Goal: Task Accomplishment & Management: Complete application form

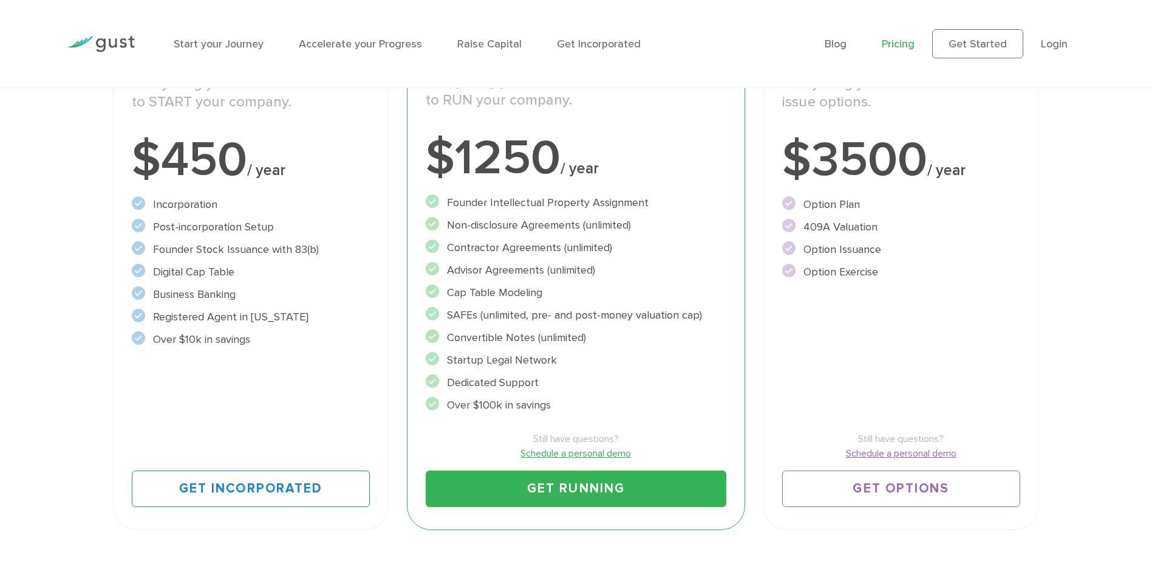
scroll to position [268, 0]
click at [576, 452] on link "Schedule a personal demo" at bounding box center [576, 452] width 300 height 15
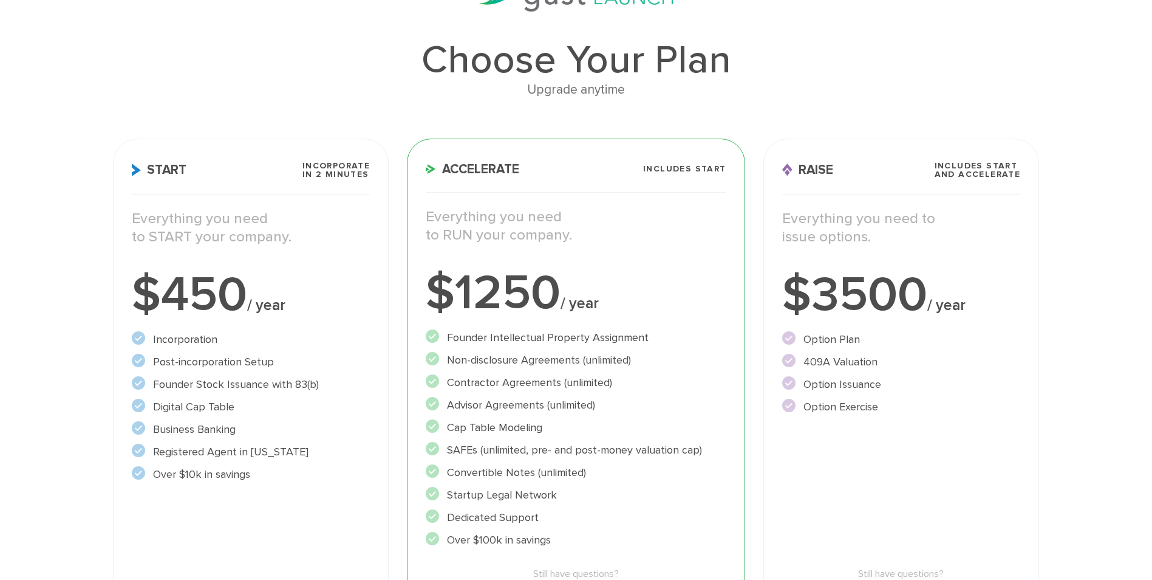
scroll to position [0, 0]
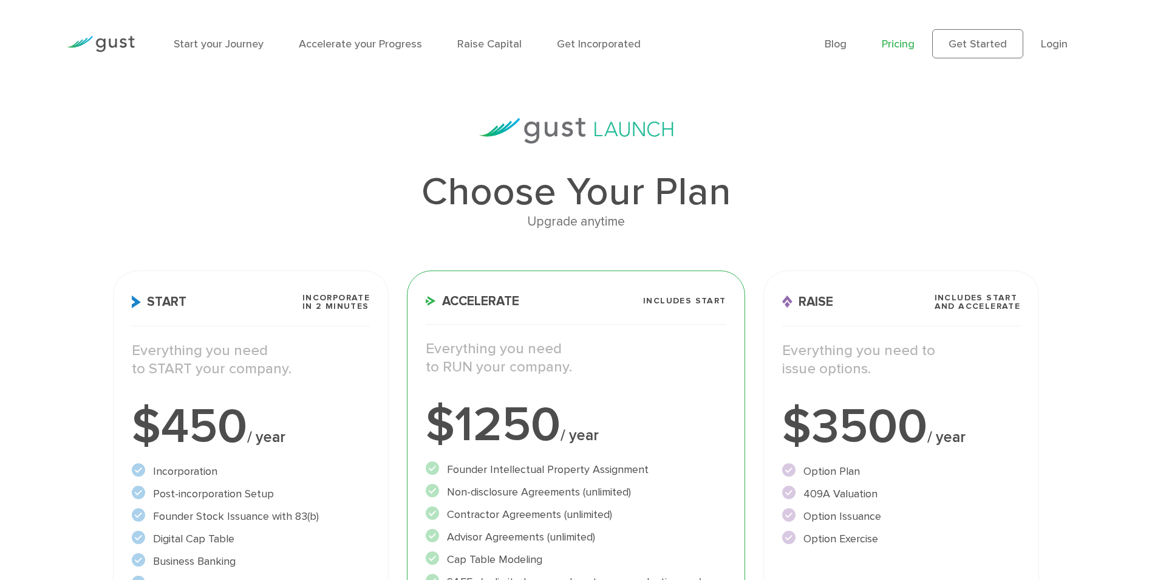
click at [24, 157] on div "Choose Your Plan Upgrade anytime Start Incorporate in 2 Minutes Everything you …" at bounding box center [576, 462] width 1152 height 688
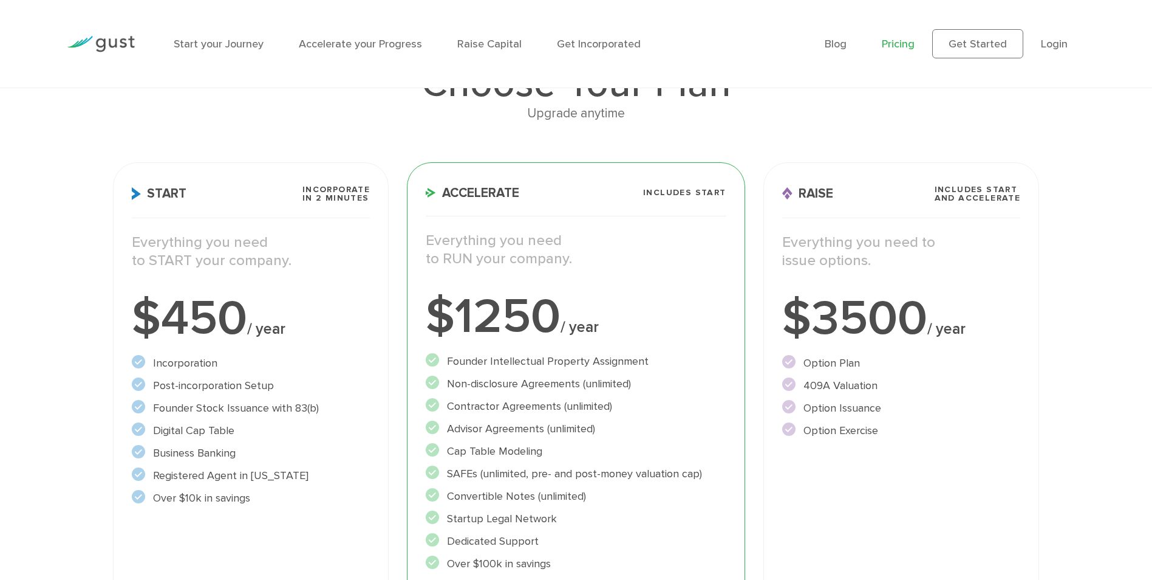
scroll to position [182, 0]
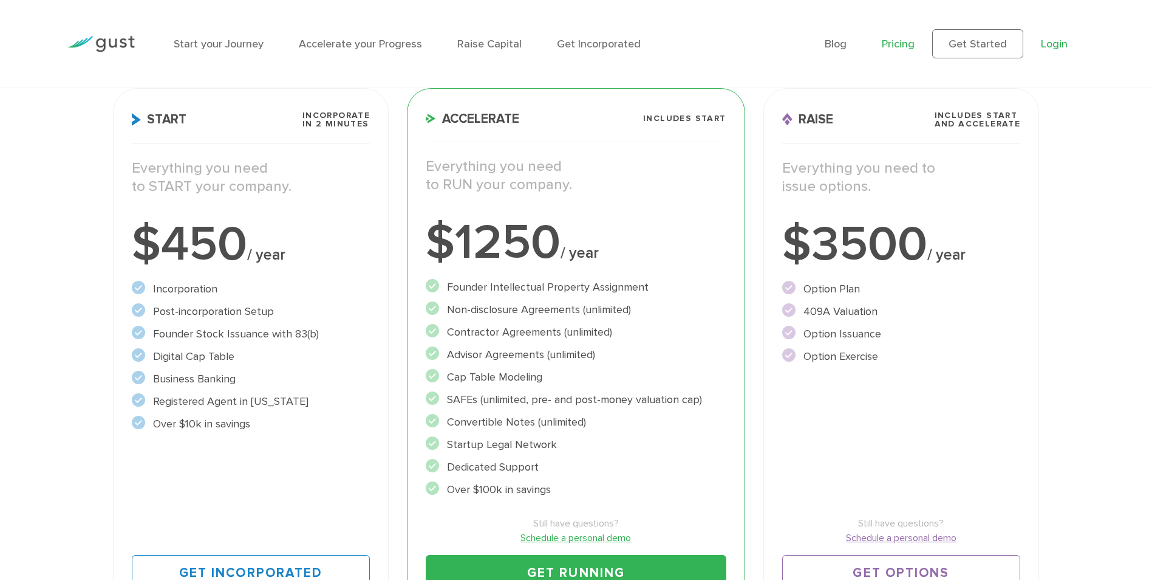
click at [1053, 41] on link "Login" at bounding box center [1054, 44] width 27 height 13
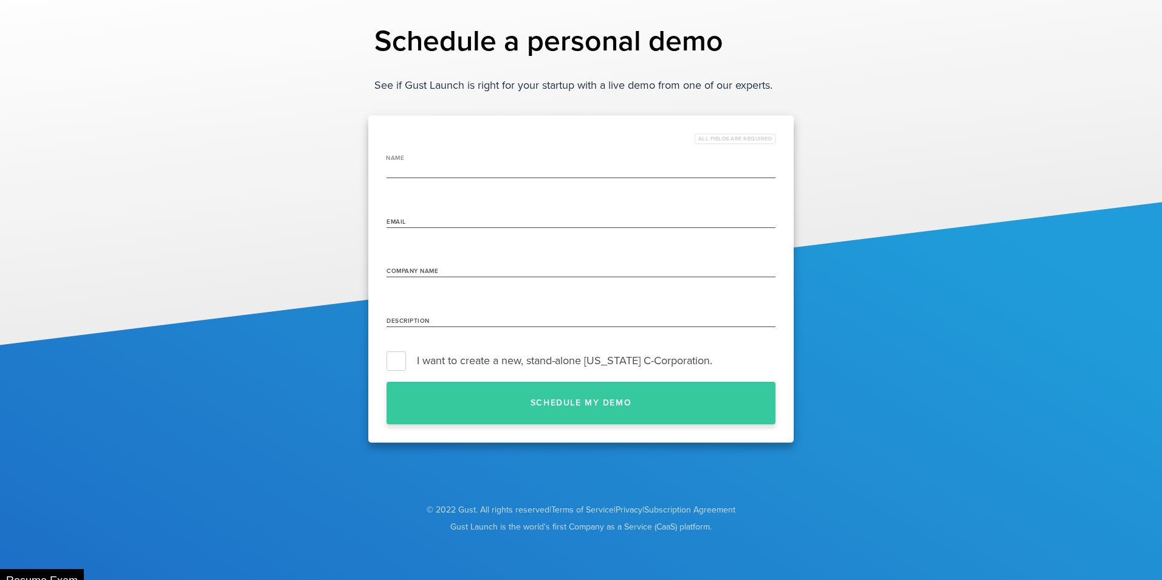
click at [425, 168] on input "name" at bounding box center [580, 168] width 389 height 19
type input "Sheldon Owen Brow"
type input "[EMAIL_ADDRESS][DOMAIN_NAME]"
type input "Pocket Finance"
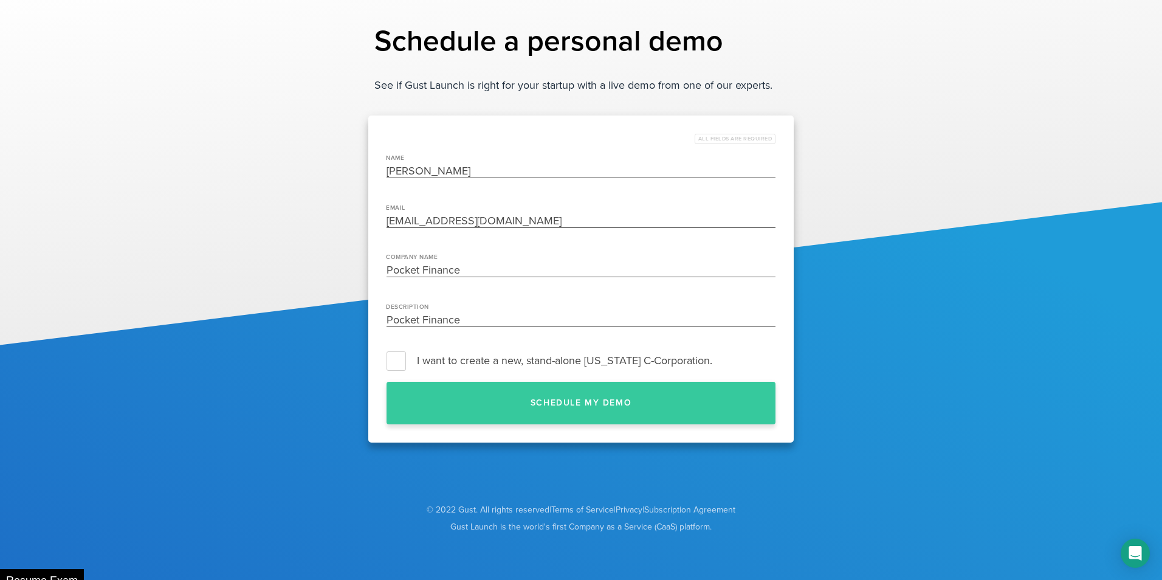
drag, startPoint x: 459, startPoint y: 170, endPoint x: 431, endPoint y: 173, distance: 28.1
click at [431, 173] on input "Sheldon Owen Brow" at bounding box center [580, 168] width 389 height 19
type input "[PERSON_NAME]"
drag, startPoint x: 472, startPoint y: 265, endPoint x: 349, endPoint y: 273, distance: 123.6
click at [351, 272] on div "Schedule a personal demo See if Gust Launch is right for your startup with a li…" at bounding box center [581, 234] width 1162 height 468
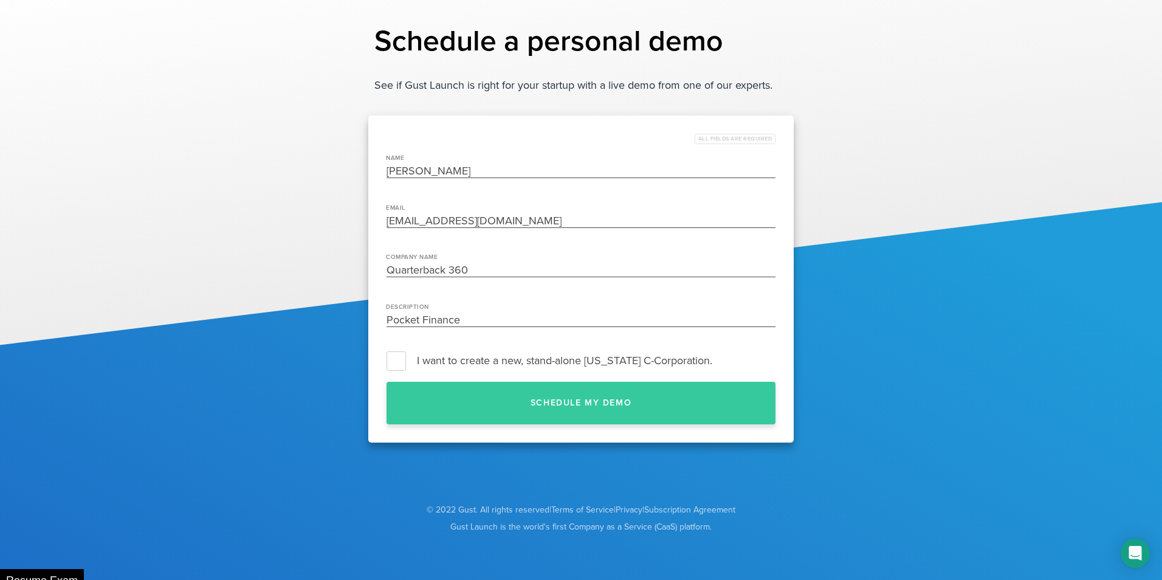
type input "Quarterback 360"
click at [401, 363] on label "I want to create a new, stand-alone [US_STATE] C-Corporation." at bounding box center [580, 360] width 389 height 18
click at [775, 360] on input "I want to create a new, stand-alone [US_STATE] C-Corporation." at bounding box center [775, 360] width 0 height 0
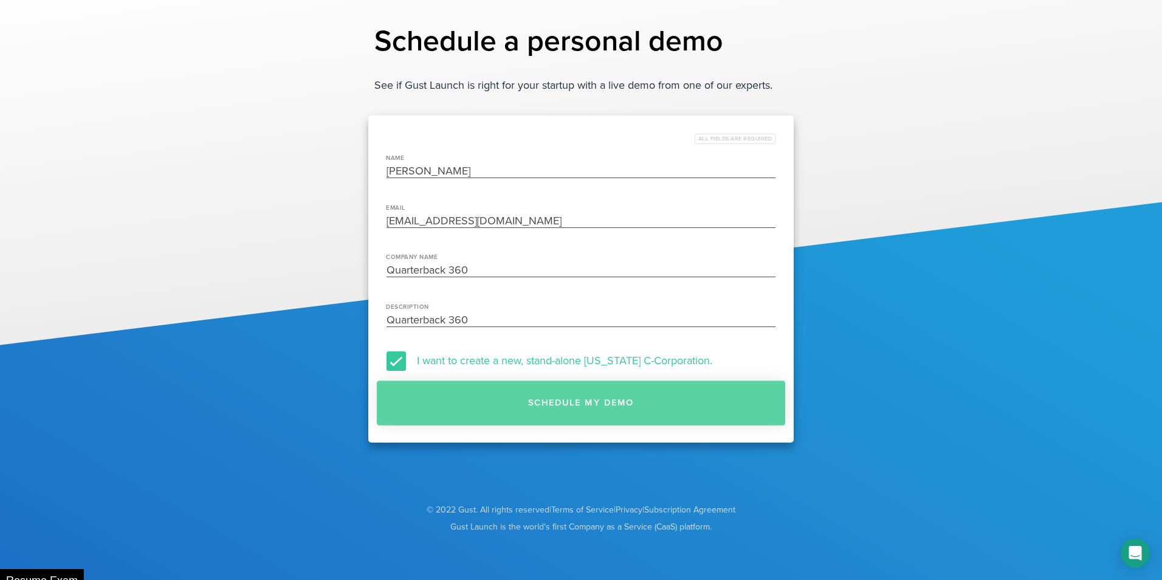
click at [451, 392] on button "Schedule my demo" at bounding box center [581, 402] width 408 height 45
